Goal: Information Seeking & Learning: Learn about a topic

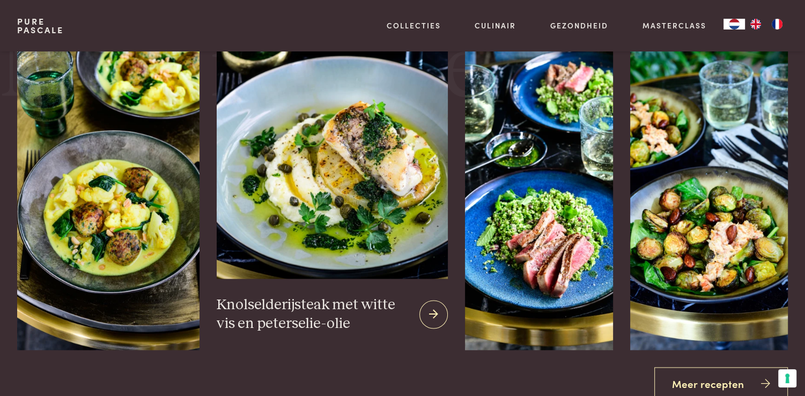
scroll to position [1501, 0]
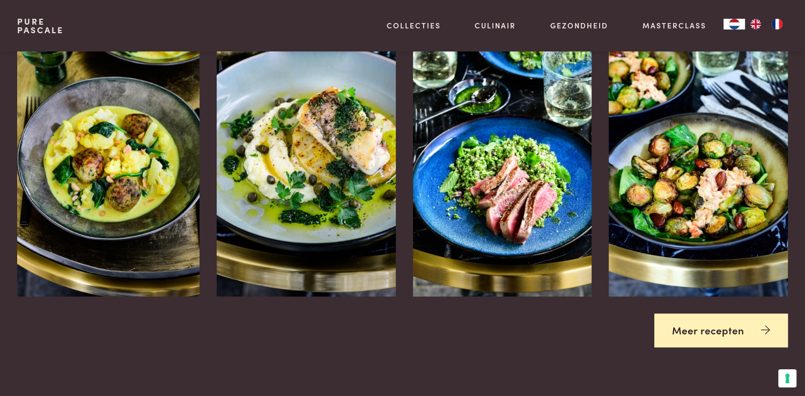
click at [715, 330] on link "Meer recepten" at bounding box center [720, 331] width 133 height 34
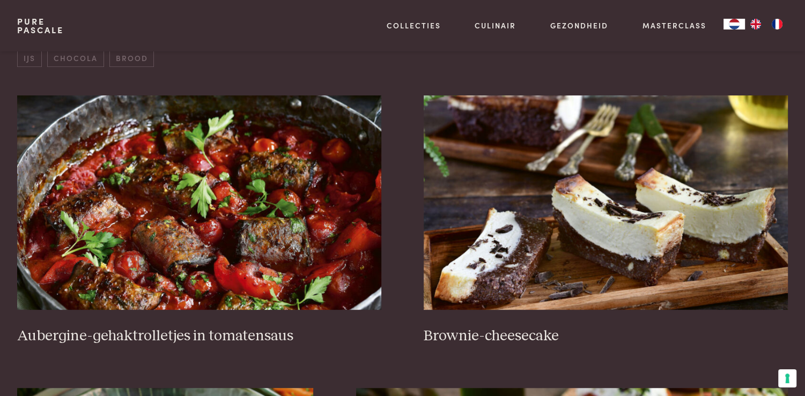
scroll to position [429, 0]
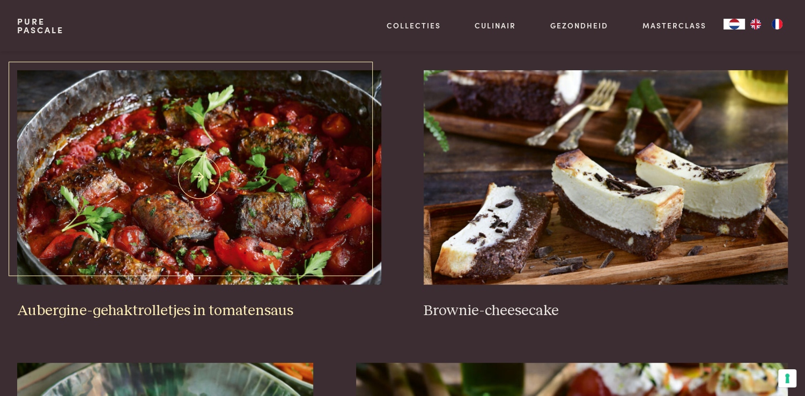
click at [228, 199] on img at bounding box center [198, 177] width 363 height 214
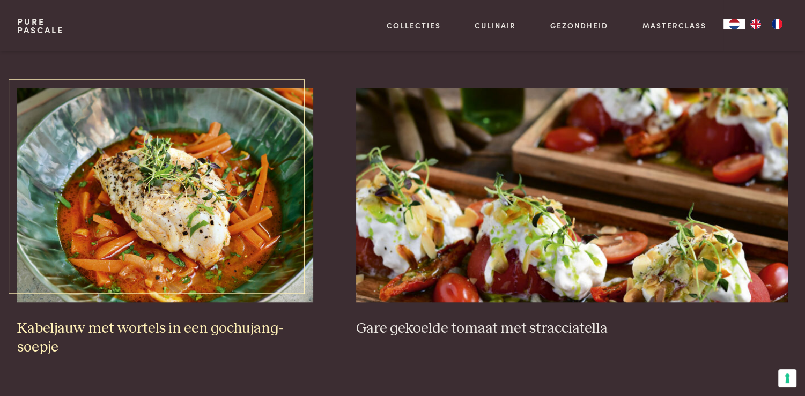
scroll to position [750, 0]
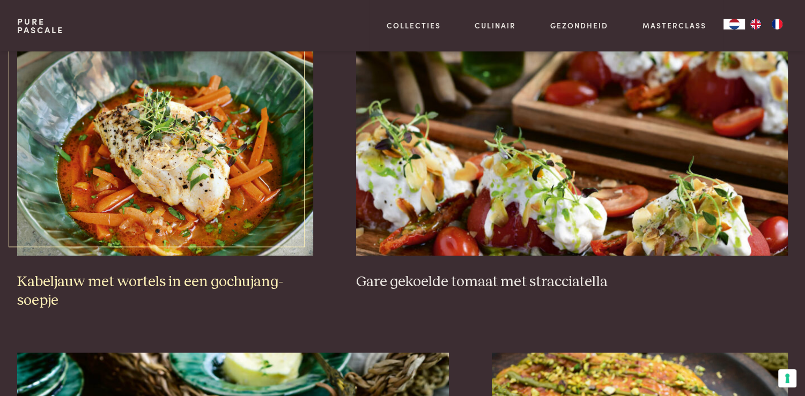
click at [198, 150] on img at bounding box center [165, 148] width 296 height 214
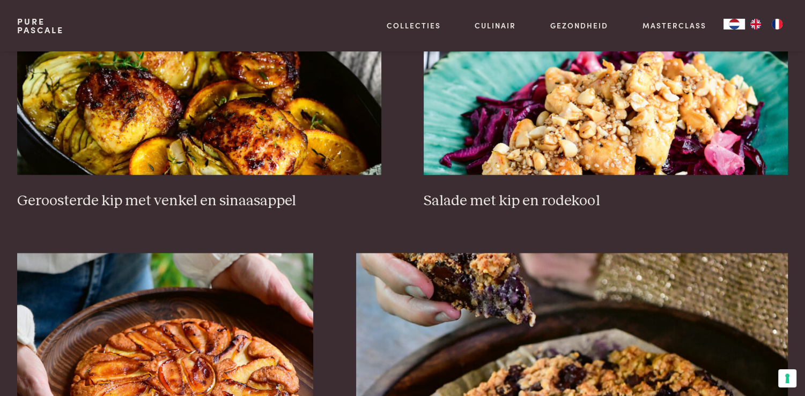
scroll to position [1447, 0]
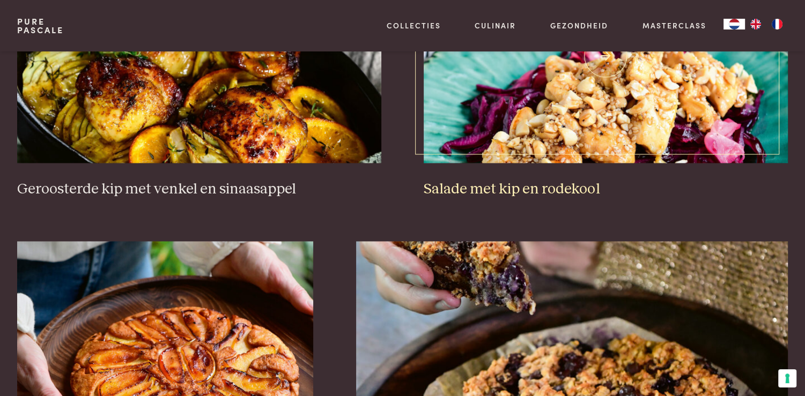
click at [476, 184] on h3 "Salade met kip en rodekool" at bounding box center [604, 189] width 363 height 19
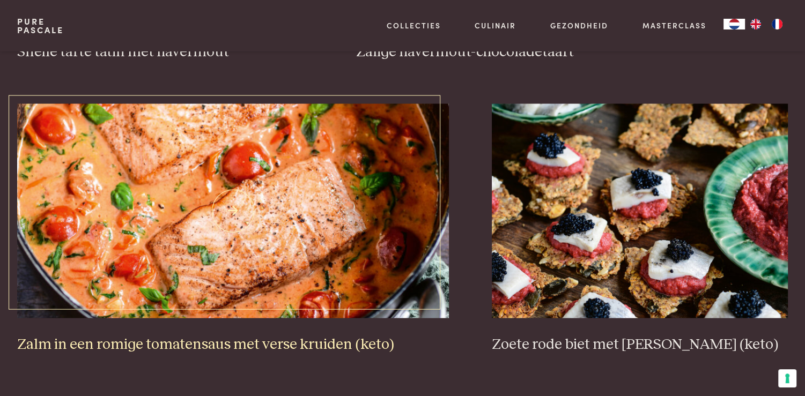
scroll to position [1876, 0]
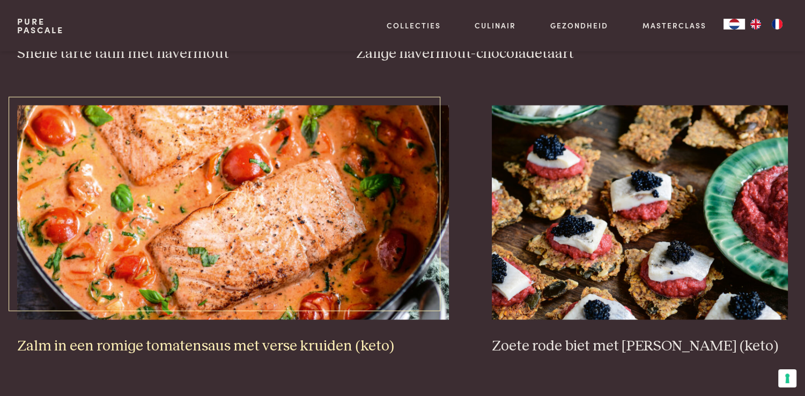
click at [218, 142] on img at bounding box center [233, 212] width 432 height 214
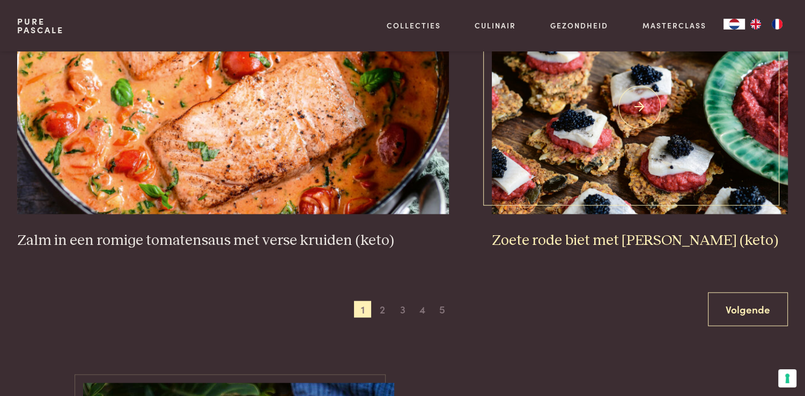
scroll to position [2037, 0]
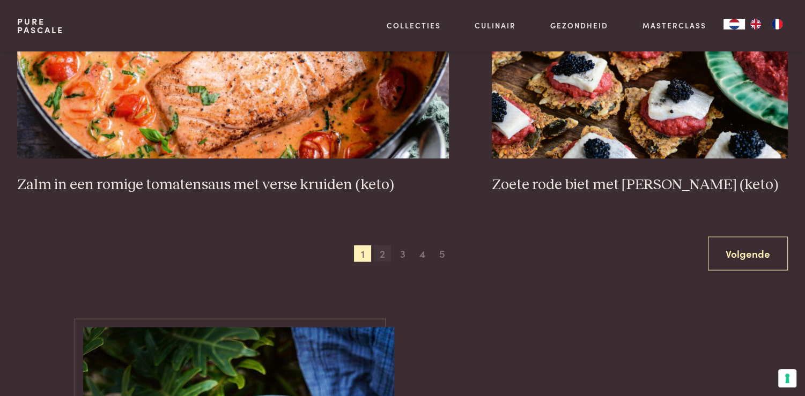
click at [383, 253] on span "2" at bounding box center [382, 254] width 17 height 17
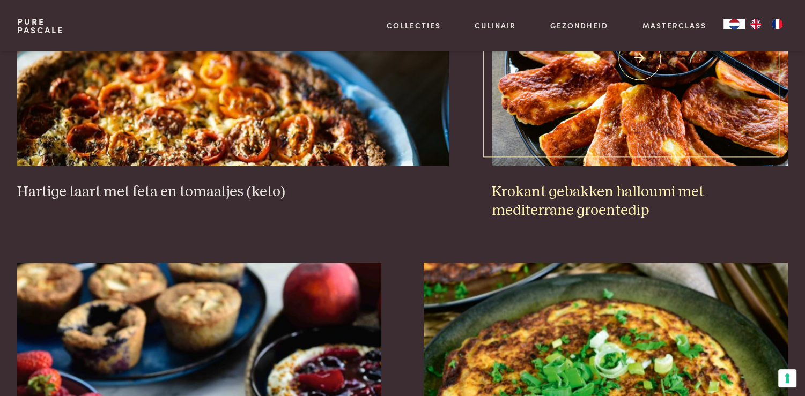
scroll to position [1157, 0]
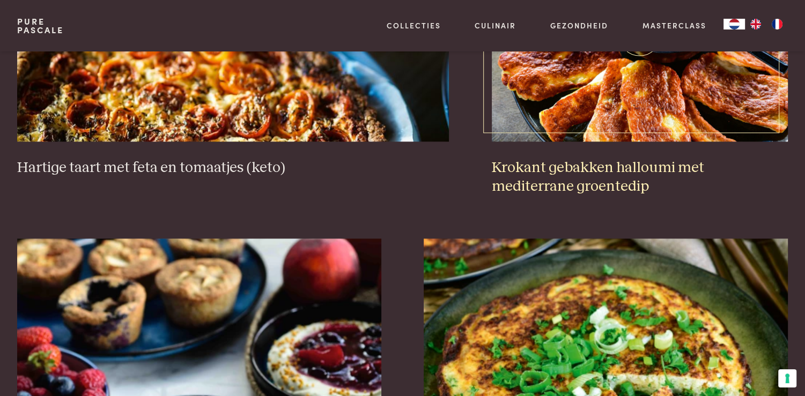
click at [635, 169] on h3 "Krokant gebakken halloumi met mediterrane groentedip" at bounding box center [640, 177] width 296 height 37
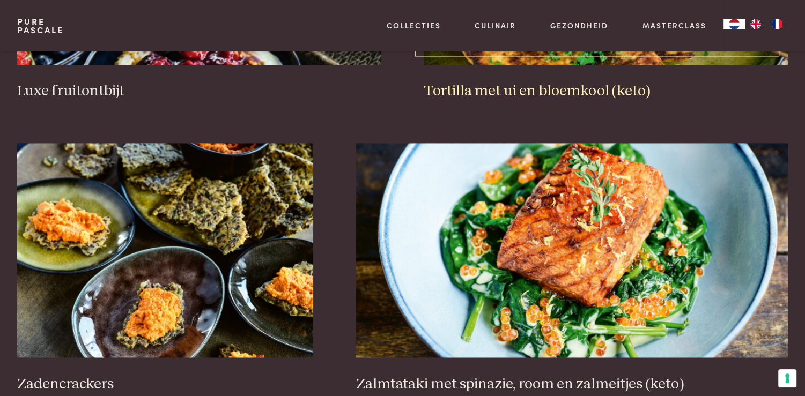
scroll to position [1640, 0]
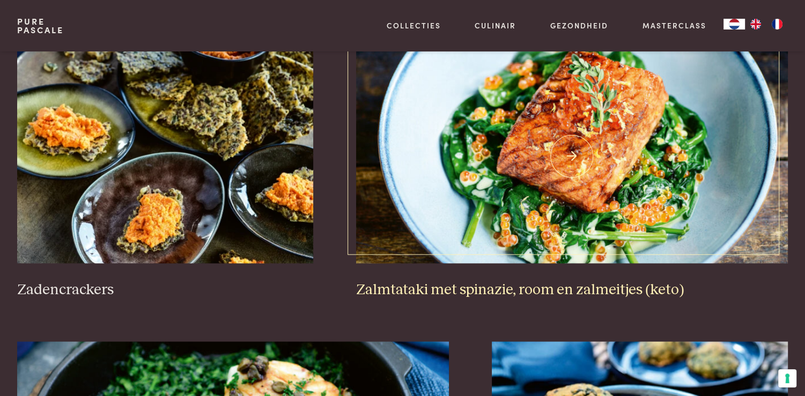
click at [587, 151] on img at bounding box center [572, 156] width 432 height 214
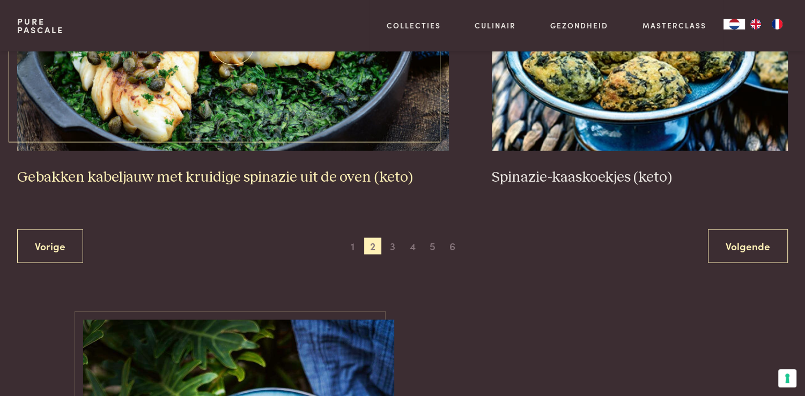
scroll to position [2015, 0]
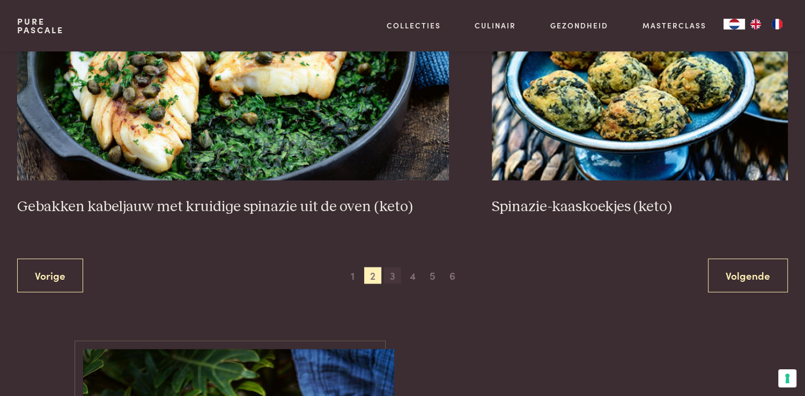
click at [392, 275] on span "3" at bounding box center [392, 275] width 17 height 17
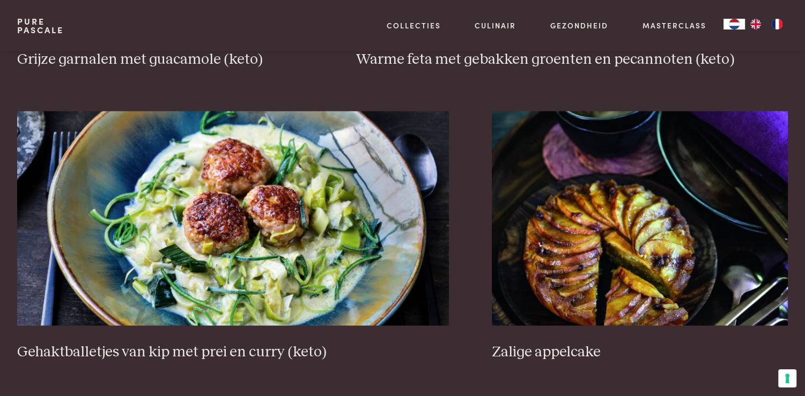
scroll to position [1908, 0]
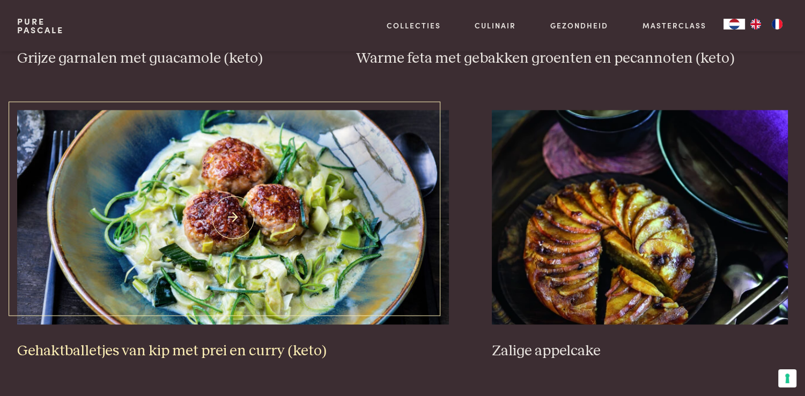
click at [286, 240] on img at bounding box center [233, 217] width 432 height 214
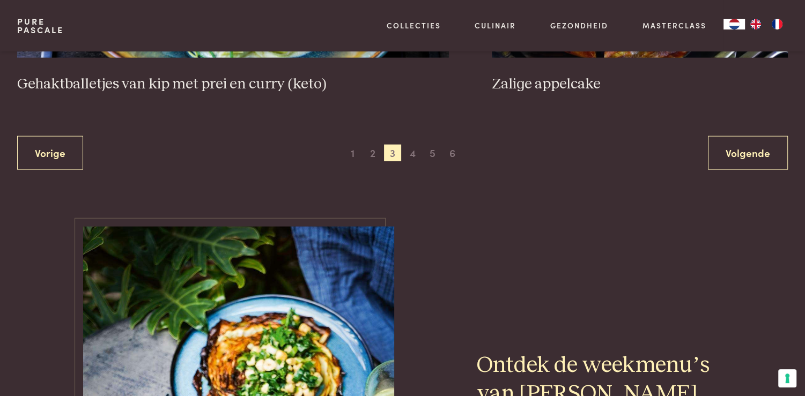
scroll to position [2176, 0]
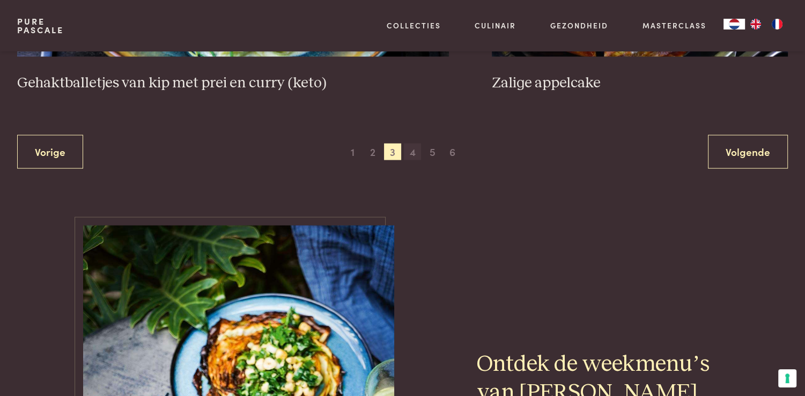
click at [412, 153] on span "4" at bounding box center [412, 152] width 17 height 17
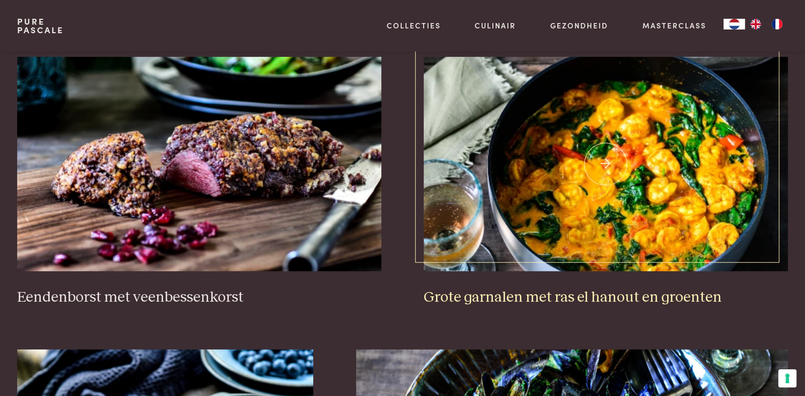
scroll to position [460, 0]
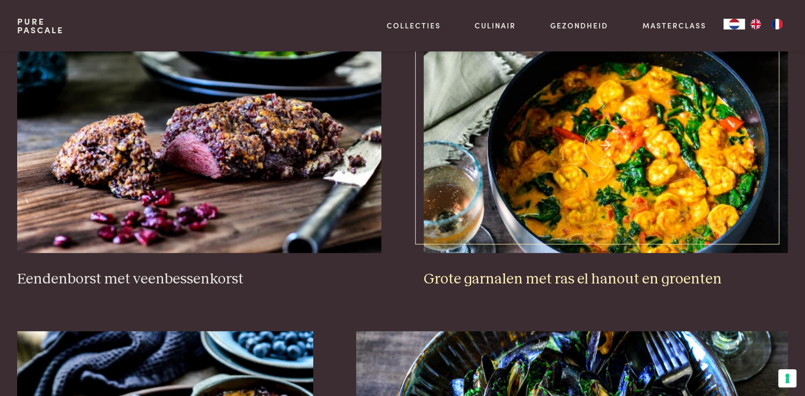
click at [601, 132] on img at bounding box center [604, 146] width 363 height 214
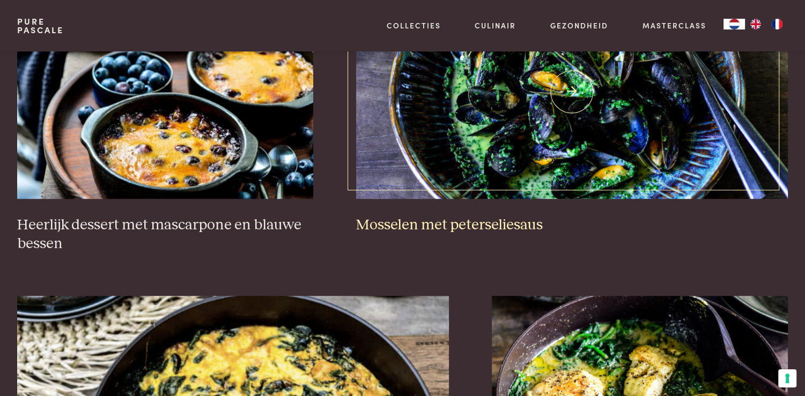
scroll to position [782, 0]
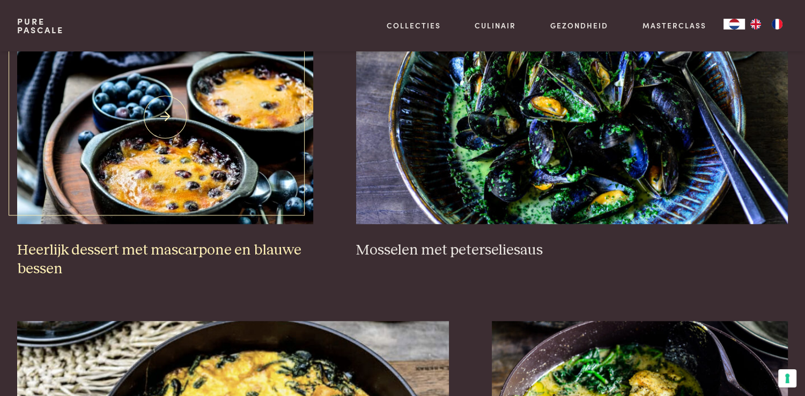
click at [204, 172] on img at bounding box center [165, 117] width 296 height 214
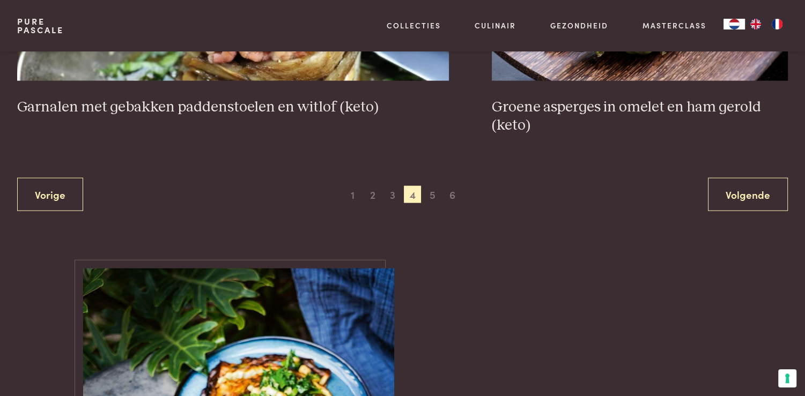
scroll to position [2176, 0]
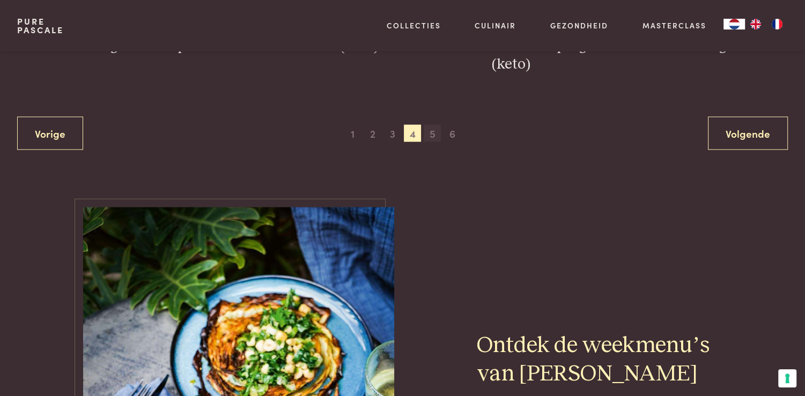
click at [429, 131] on span "5" at bounding box center [431, 133] width 17 height 17
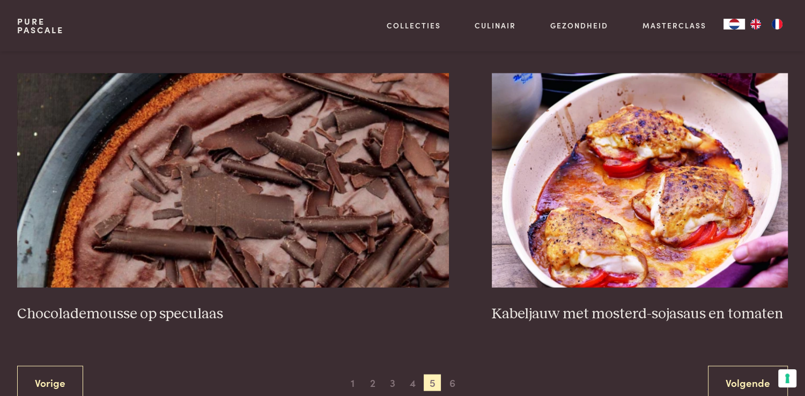
scroll to position [2015, 0]
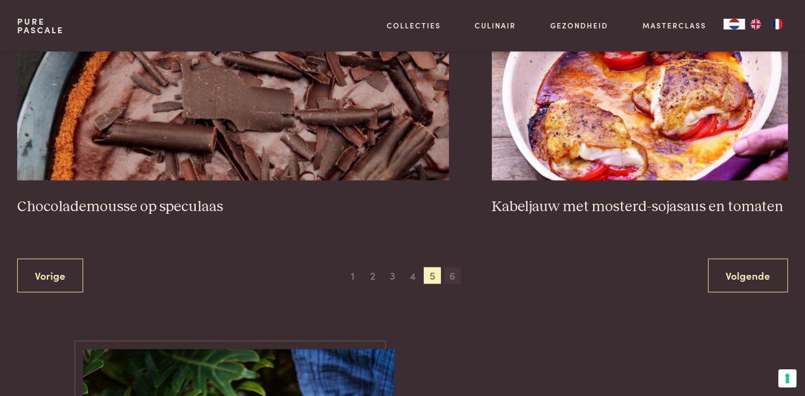
click at [452, 277] on span "6" at bounding box center [452, 275] width 17 height 17
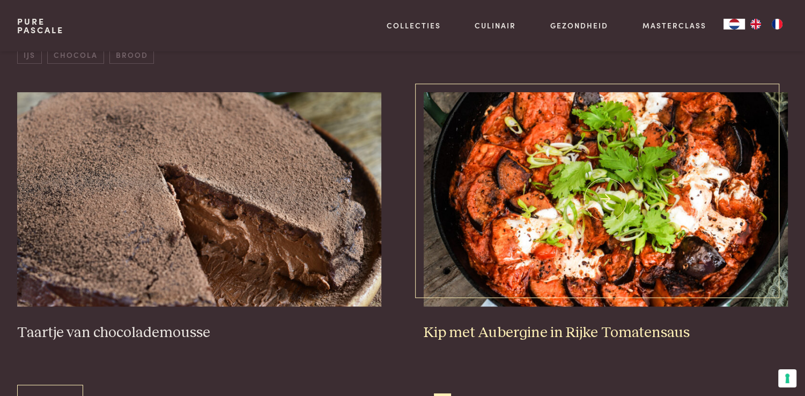
scroll to position [514, 0]
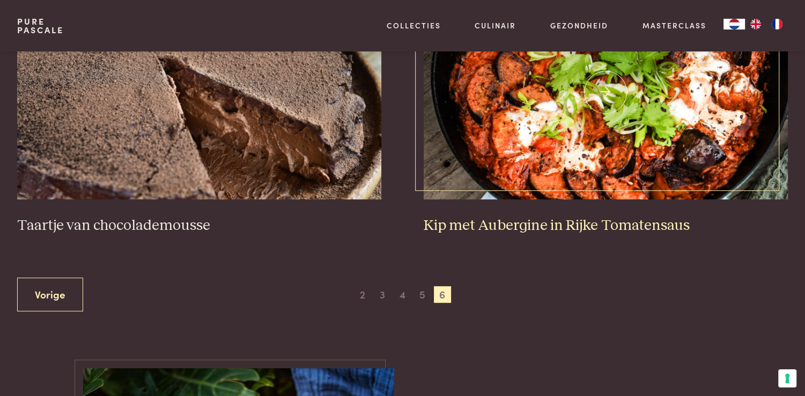
click at [568, 153] on img at bounding box center [604, 92] width 363 height 214
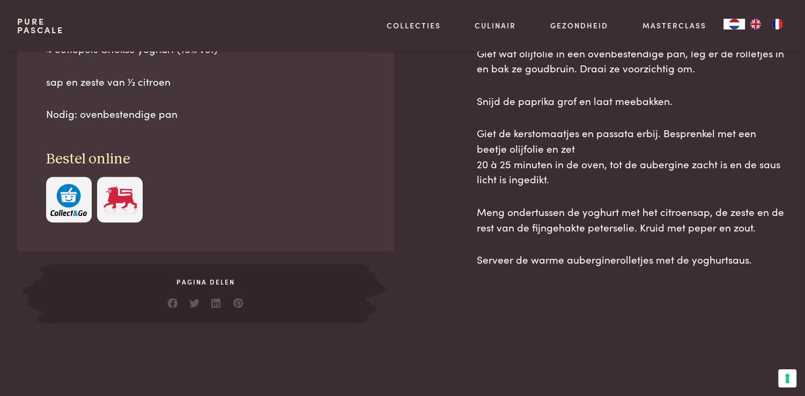
scroll to position [804, 0]
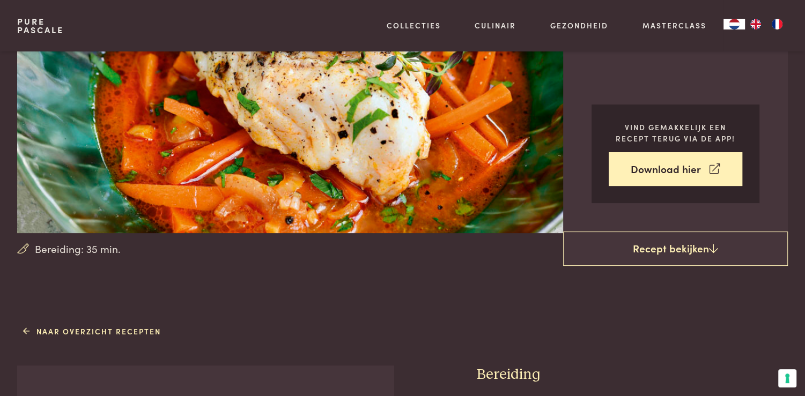
scroll to position [161, 0]
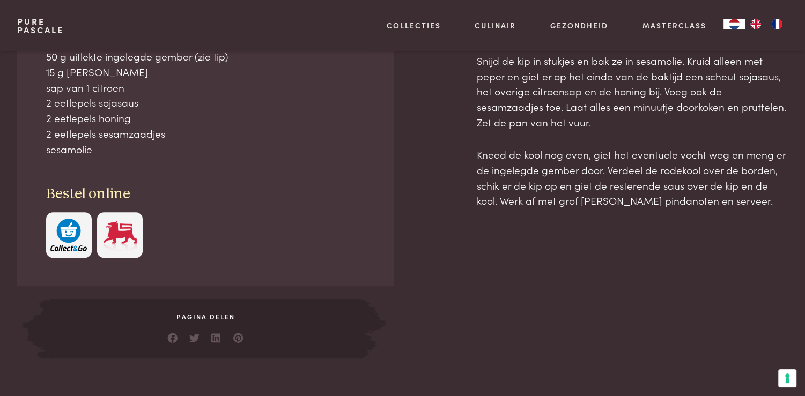
scroll to position [429, 0]
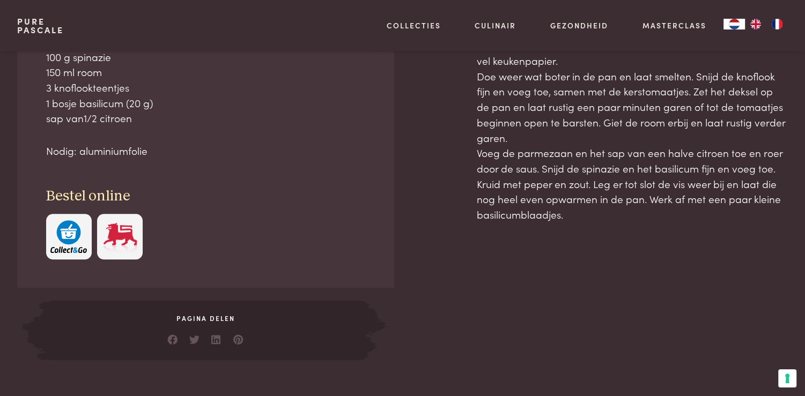
scroll to position [590, 0]
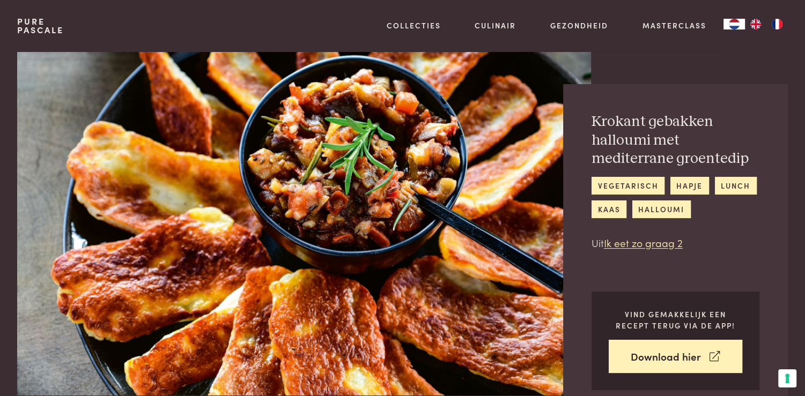
scroll to position [214, 0]
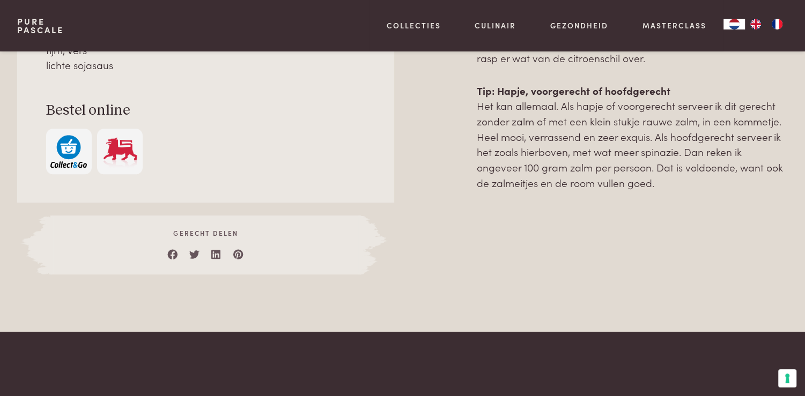
scroll to position [697, 0]
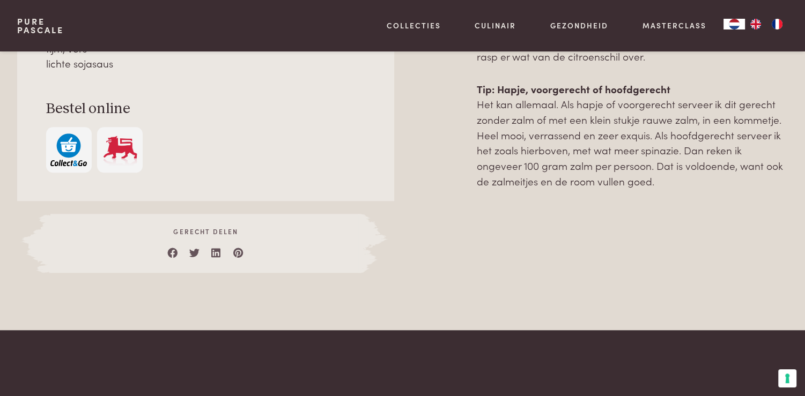
click at [441, 221] on div at bounding box center [435, 55] width 48 height 436
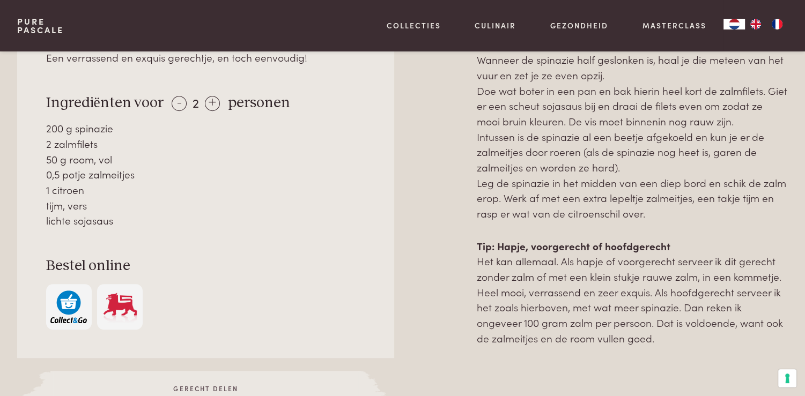
scroll to position [536, 0]
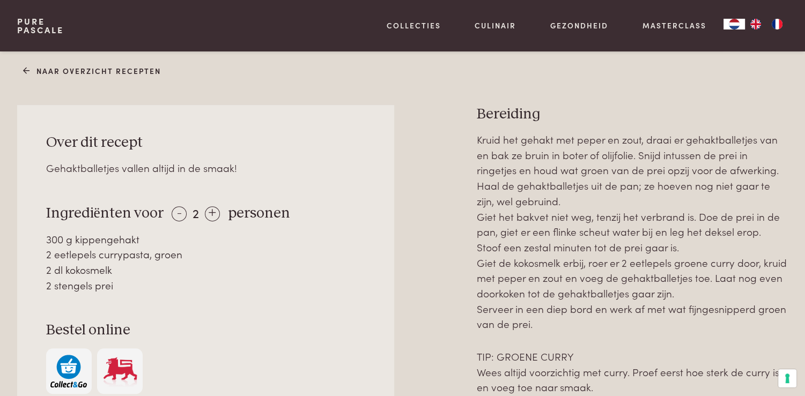
scroll to position [429, 0]
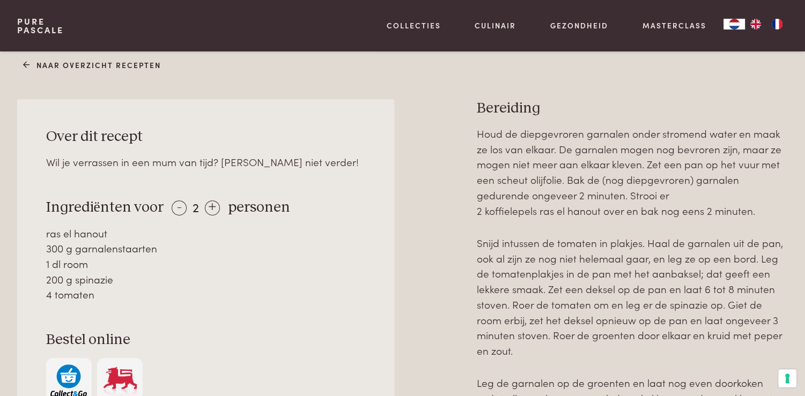
scroll to position [482, 0]
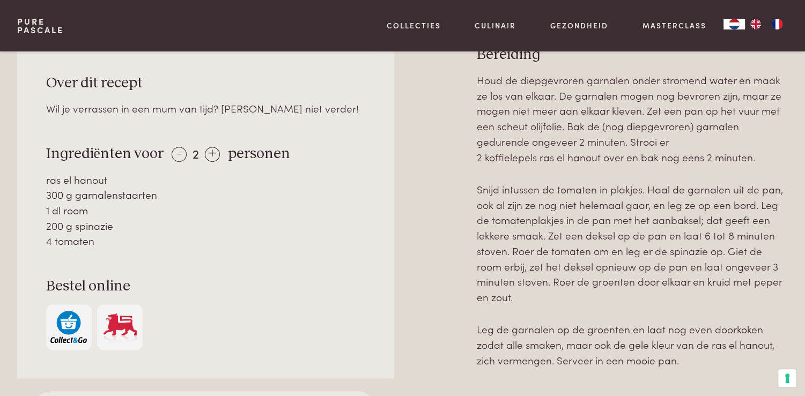
click at [375, 221] on div "Over dit recept Wil je verrassen in een mum van tijd? [PERSON_NAME] niet verder…" at bounding box center [205, 212] width 376 height 333
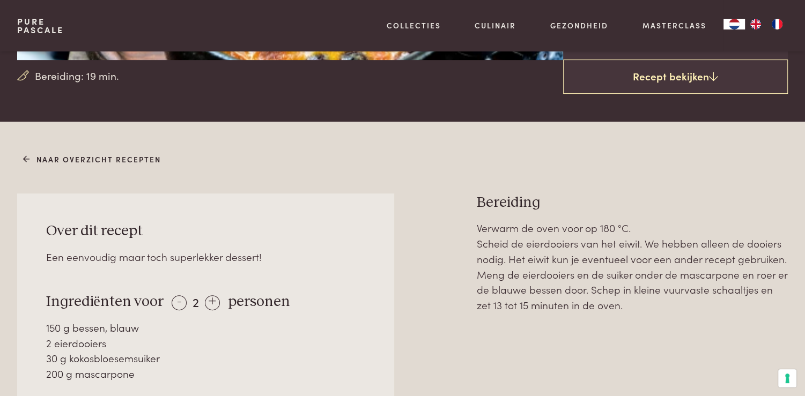
scroll to position [375, 0]
